Goal: Find specific page/section: Find specific page/section

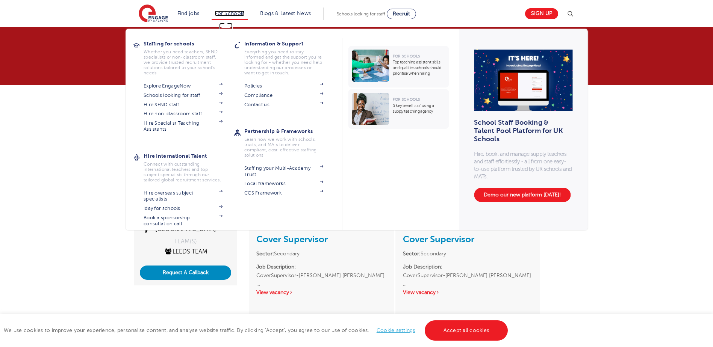
click at [229, 12] on link "For Schools" at bounding box center [230, 14] width 30 height 6
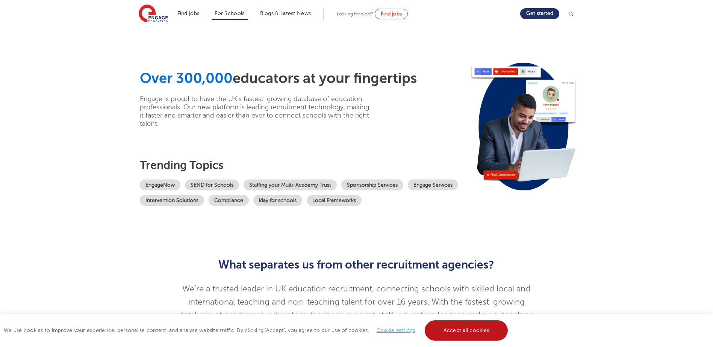
click at [453, 329] on link "Accept all cookies" at bounding box center [466, 331] width 83 height 20
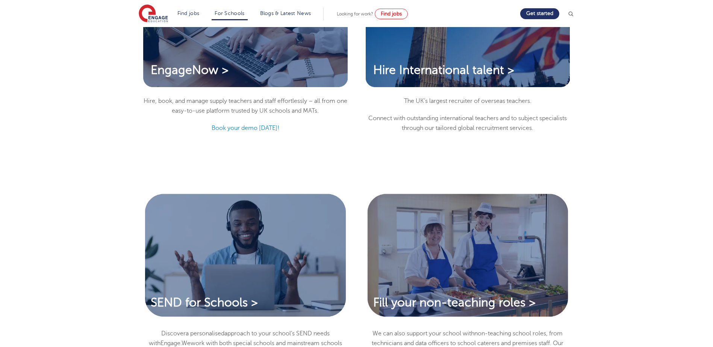
scroll to position [752, 0]
